Goal: Task Accomplishment & Management: Manage account settings

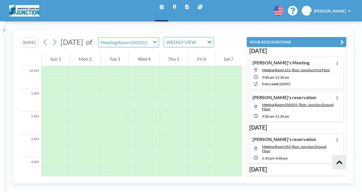
scroll to position [303, 0]
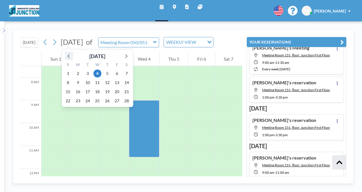
click at [68, 56] on icon at bounding box center [69, 56] width 2 height 4
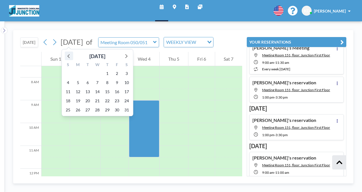
click at [68, 56] on icon at bounding box center [69, 56] width 2 height 4
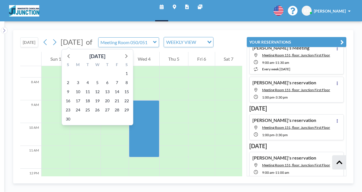
click at [30, 44] on button "[DATE]" at bounding box center [29, 42] width 18 height 10
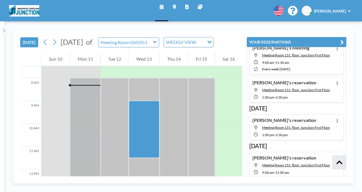
scroll to position [171, 0]
click at [157, 41] on icon at bounding box center [155, 42] width 4 height 6
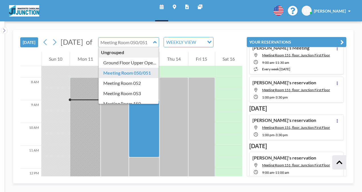
scroll to position [59, 0]
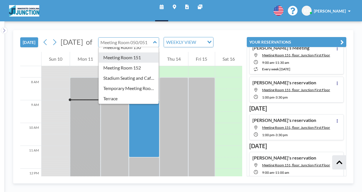
type input "Meeting Room 151"
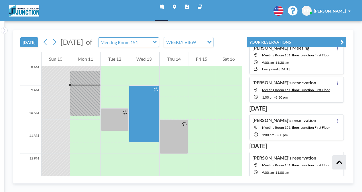
scroll to position [177, 0]
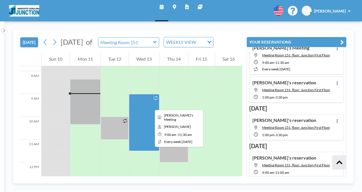
click at [150, 105] on div at bounding box center [144, 122] width 30 height 57
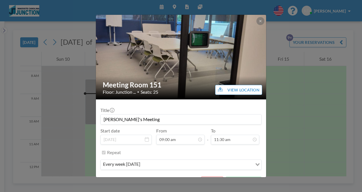
scroll to position [13, 0]
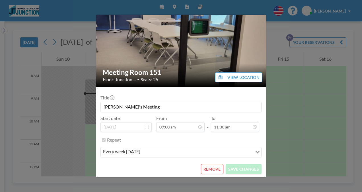
click at [211, 168] on button "REMOVE" at bounding box center [212, 169] width 23 height 10
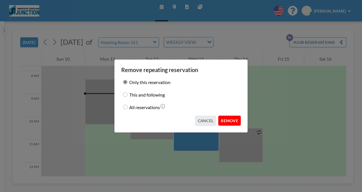
click at [232, 121] on button "REMOVE" at bounding box center [229, 121] width 23 height 10
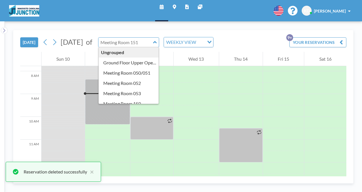
click at [153, 38] on input "text" at bounding box center [126, 42] width 55 height 9
type input "Meeting Room 050/051"
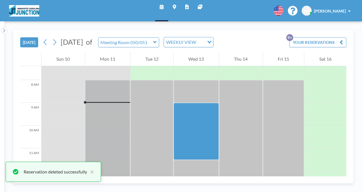
scroll to position [182, 0]
